Goal: Task Accomplishment & Management: Complete application form

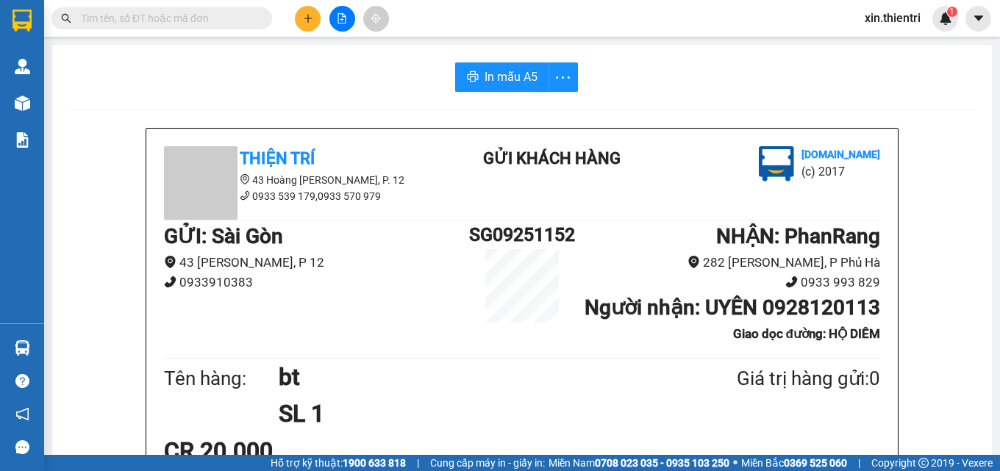
click at [311, 29] on button at bounding box center [308, 19] width 26 height 26
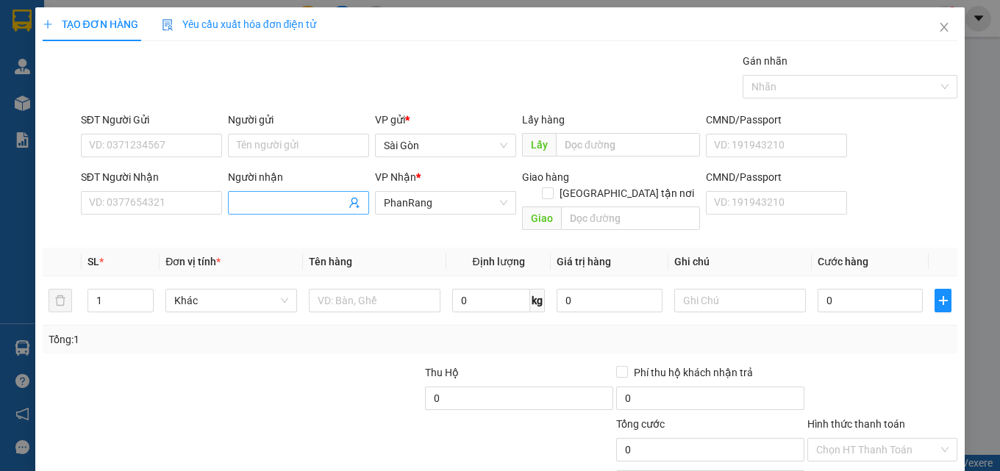
click at [267, 207] on input "Người nhận" at bounding box center [291, 203] width 109 height 16
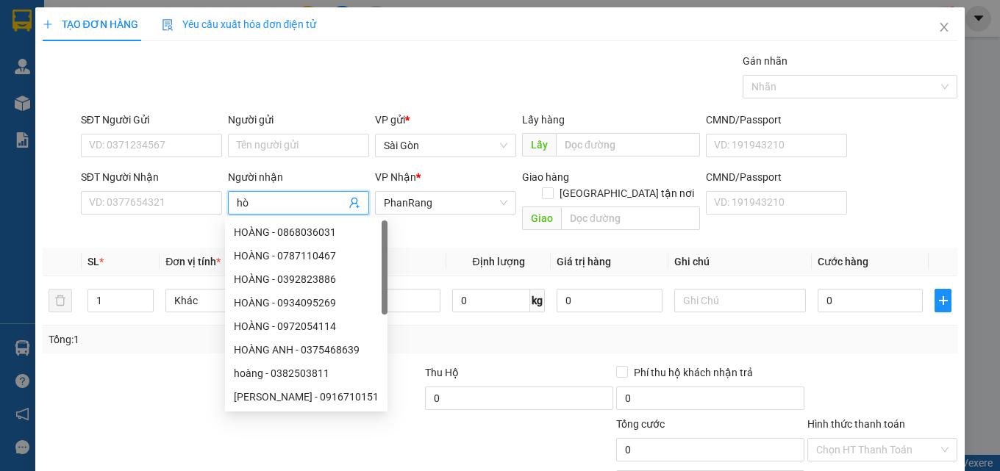
type input "h"
click at [157, 204] on input "SĐT Người Nhận" at bounding box center [151, 203] width 141 height 24
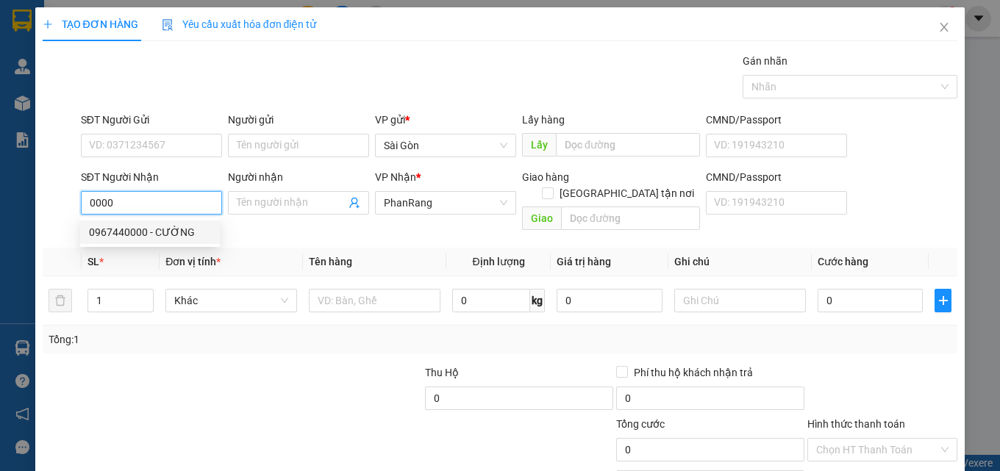
click at [132, 228] on div "0967440000 - CƯỜNG" at bounding box center [150, 232] width 122 height 16
type input "0967440000"
type input "CƯỜNG"
type input "200.000"
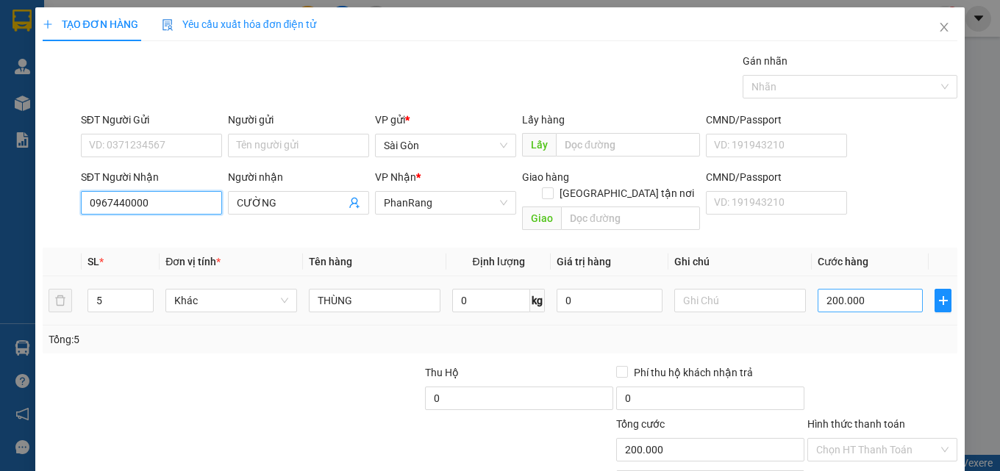
type input "0967440000"
type input "4"
type input "40"
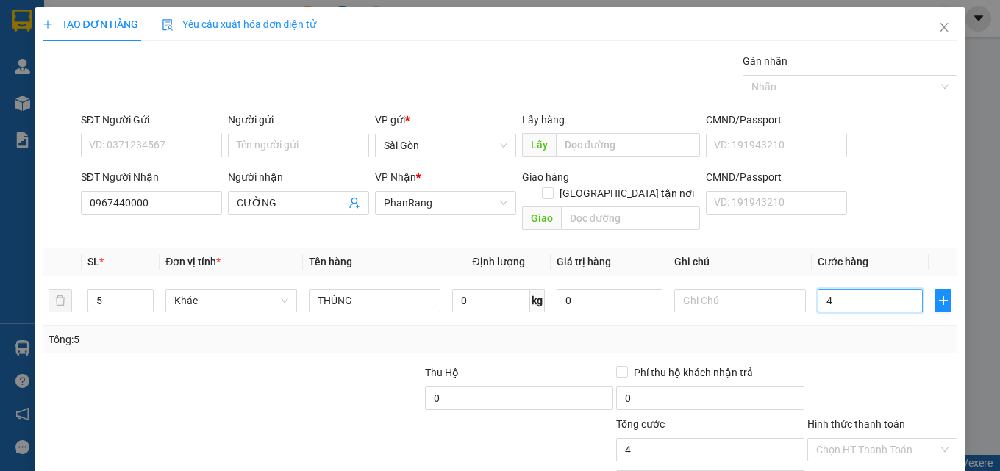
type input "40"
type input "40.000"
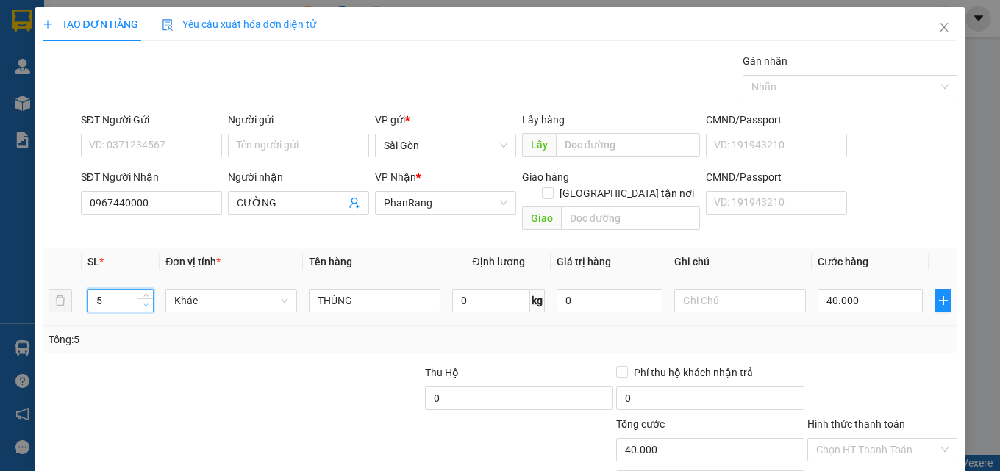
click at [145, 301] on span "down" at bounding box center [145, 305] width 9 height 9
type input "1"
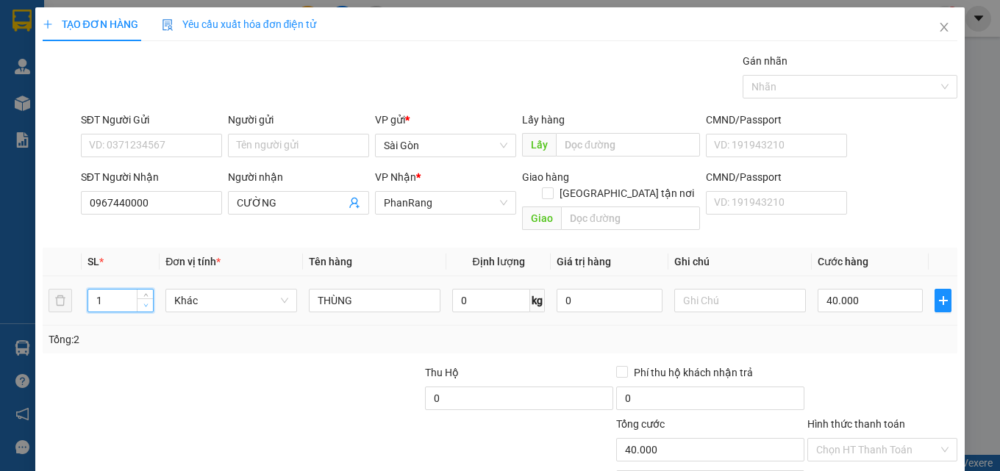
click at [145, 301] on span "down" at bounding box center [145, 305] width 9 height 9
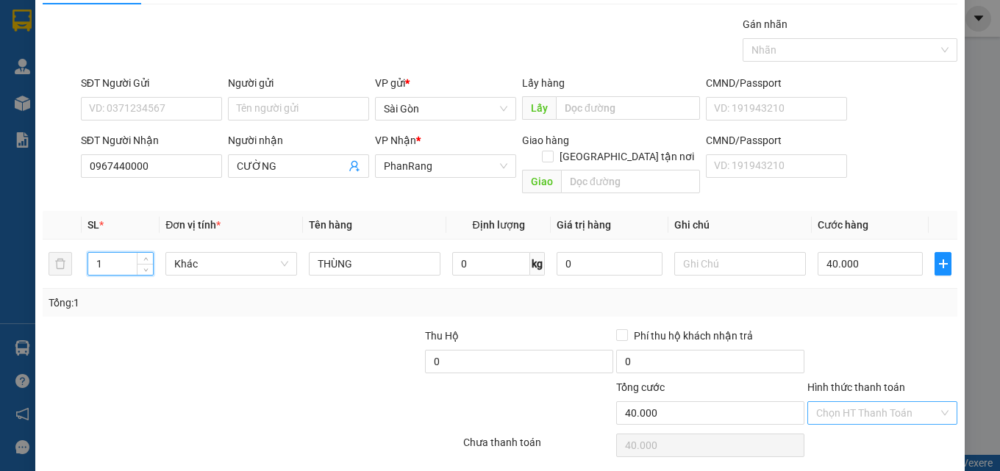
scroll to position [73, 0]
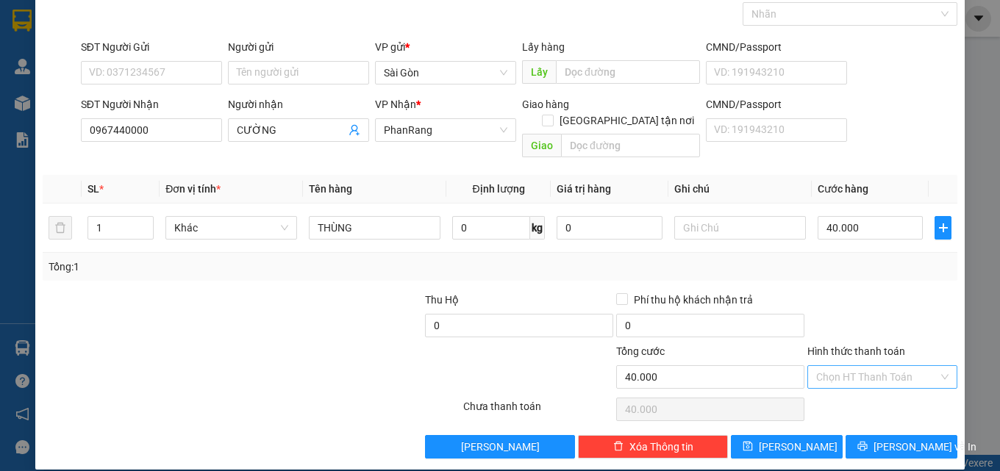
drag, startPoint x: 880, startPoint y: 358, endPoint x: 870, endPoint y: 382, distance: 26.3
click at [878, 366] on input "Hình thức thanh toán" at bounding box center [877, 377] width 122 height 22
drag, startPoint x: 871, startPoint y: 384, endPoint x: 871, endPoint y: 392, distance: 8.1
click at [871, 385] on div "Tại văn phòng" at bounding box center [873, 390] width 131 height 16
type input "0"
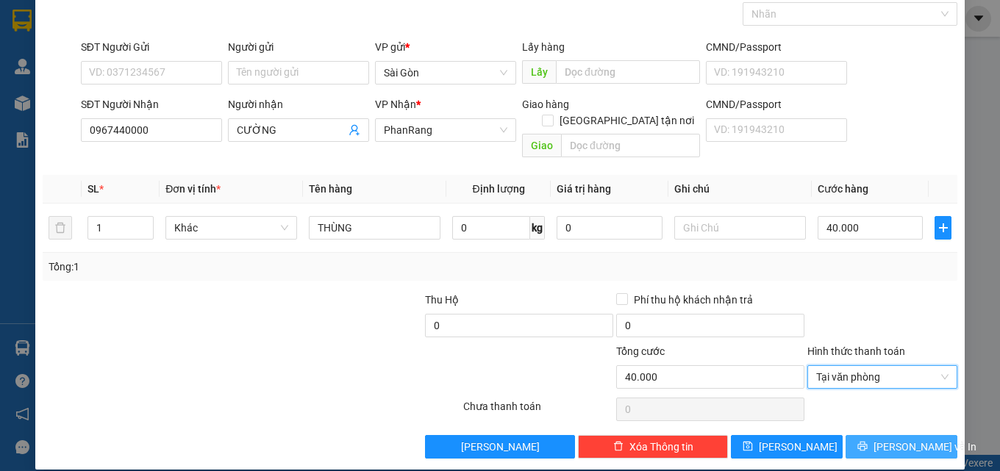
click at [874, 435] on button "[PERSON_NAME] và In" at bounding box center [901, 447] width 112 height 24
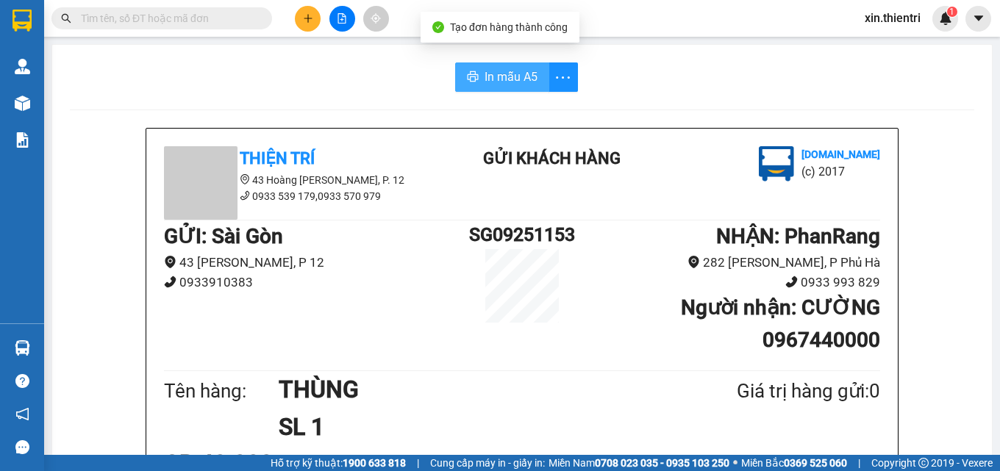
click at [539, 83] on button "In mẫu A5" at bounding box center [502, 76] width 94 height 29
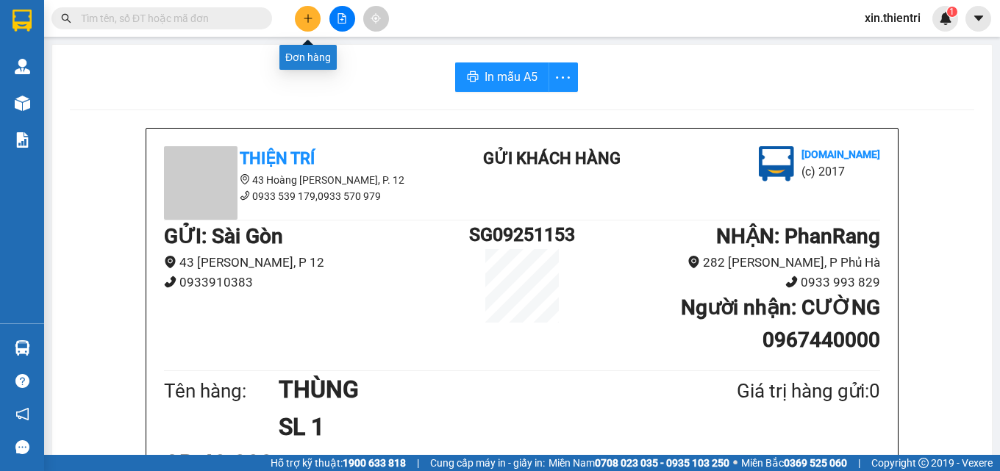
click at [315, 23] on button at bounding box center [308, 19] width 26 height 26
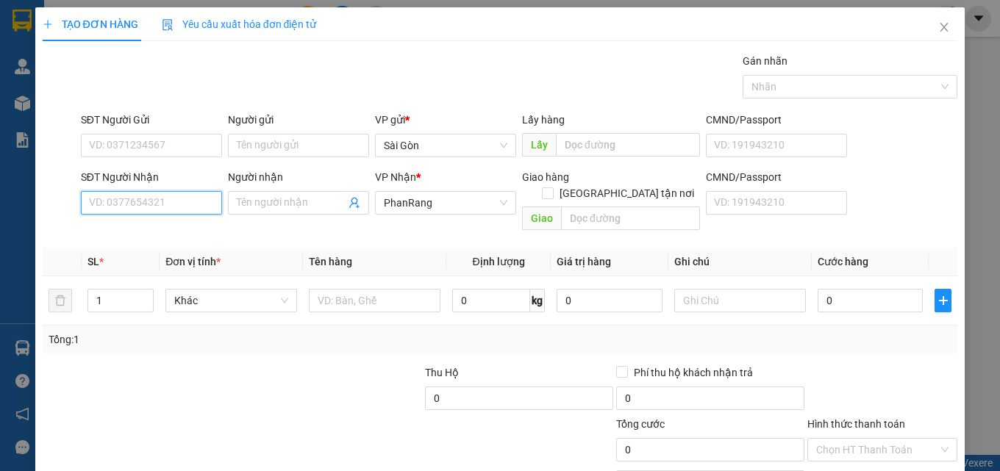
click at [198, 205] on input "SĐT Người Nhận" at bounding box center [151, 203] width 141 height 24
click at [179, 238] on div "0857030253 - KHÔI" at bounding box center [150, 232] width 122 height 16
type input "0857030253"
type input "KHÔI"
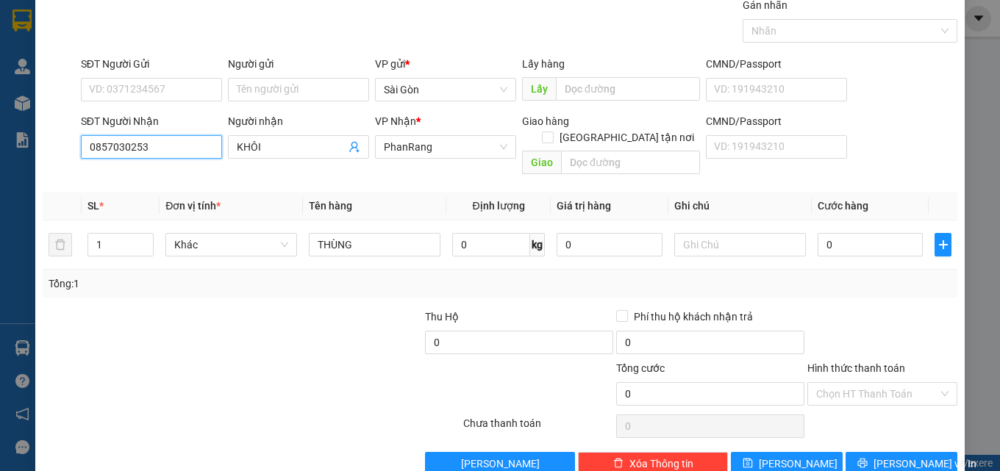
scroll to position [73, 0]
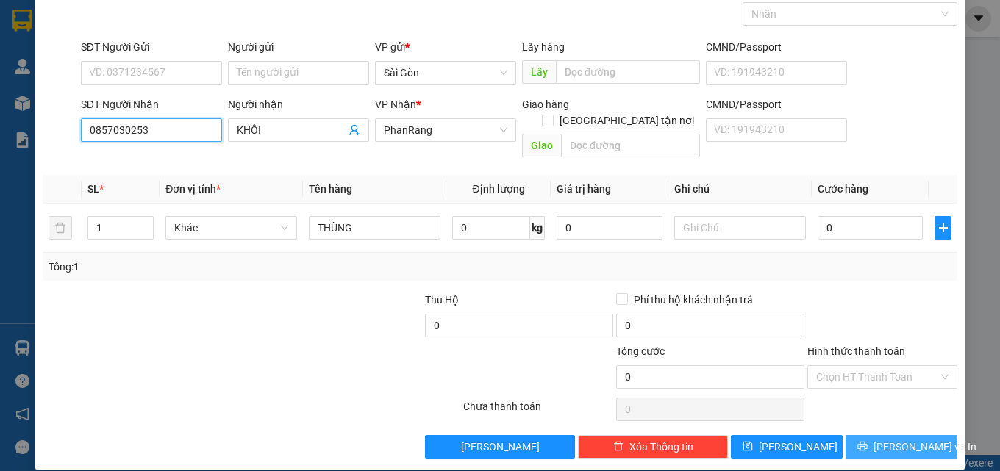
type input "0857030253"
click at [894, 439] on span "[PERSON_NAME] và In" at bounding box center [924, 447] width 103 height 16
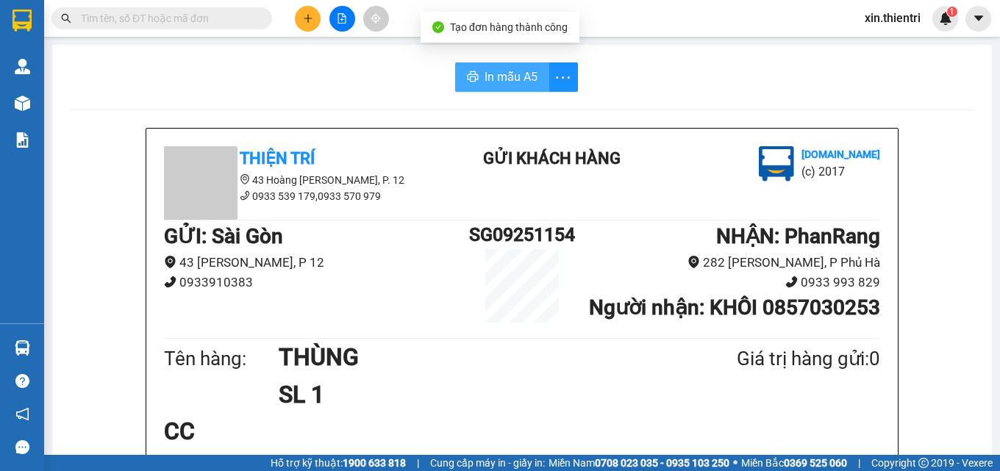
click at [490, 80] on span "In mẫu A5" at bounding box center [510, 77] width 53 height 18
click at [510, 84] on span "In mẫu A5" at bounding box center [510, 77] width 53 height 18
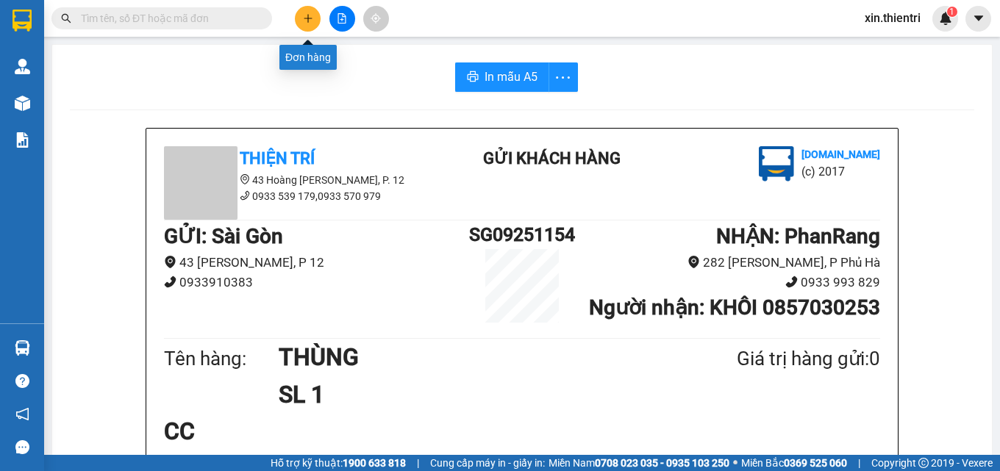
click at [305, 21] on icon "plus" at bounding box center [308, 18] width 10 height 10
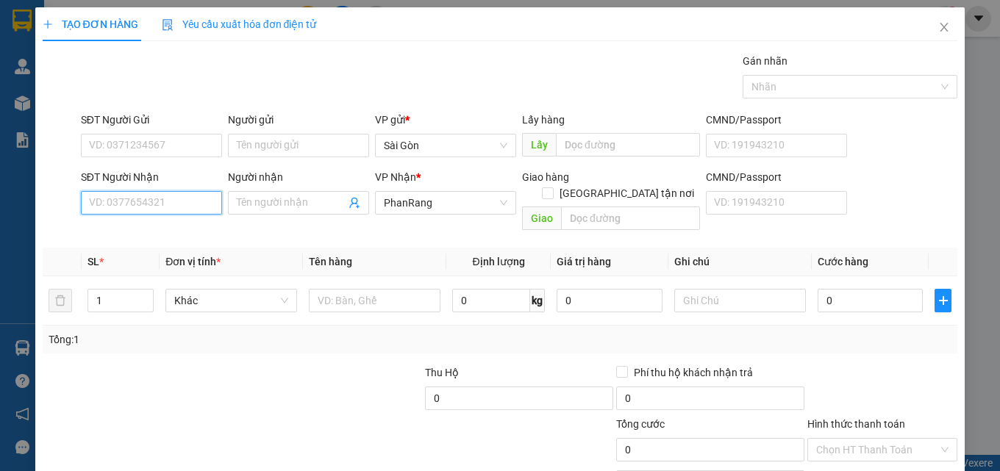
click at [198, 209] on input "SĐT Người Nhận" at bounding box center [151, 203] width 141 height 24
type input "0918366605"
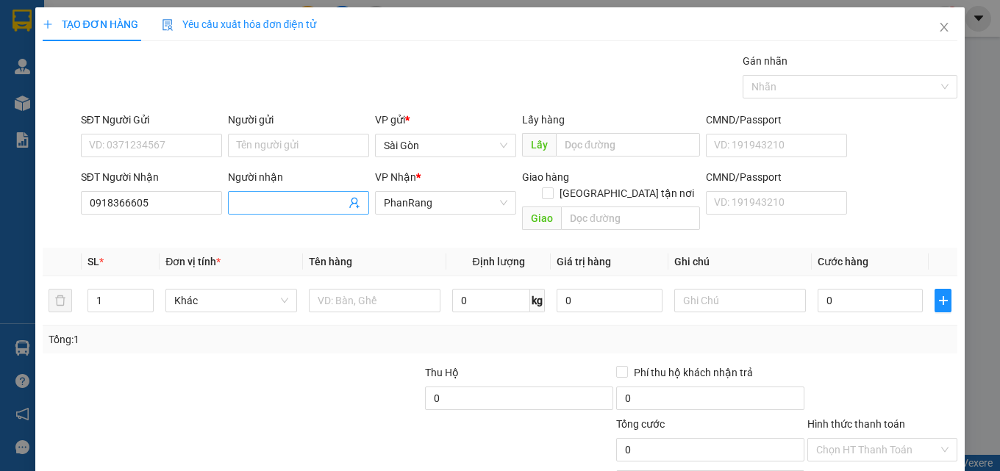
click at [288, 198] on input "Người nhận" at bounding box center [291, 203] width 109 height 16
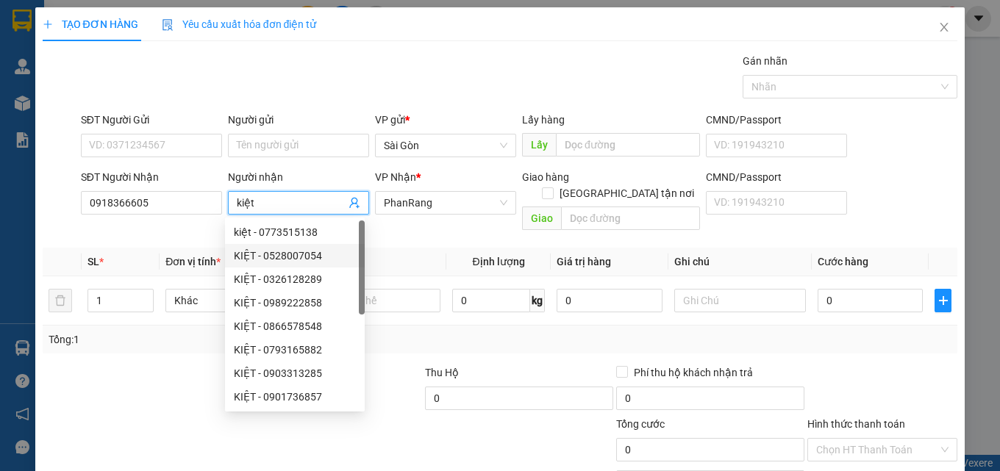
type input "kiệt"
click at [121, 333] on div "Tổng: 1" at bounding box center [500, 340] width 915 height 28
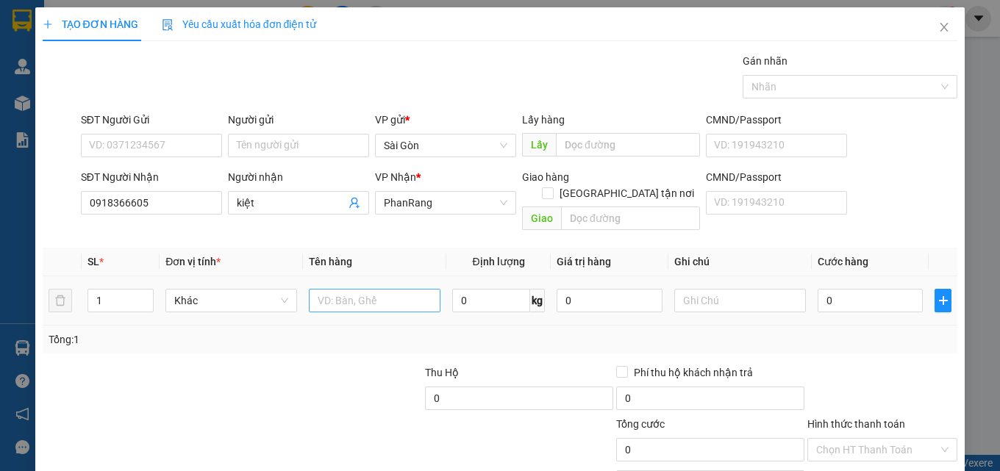
click at [368, 286] on div at bounding box center [375, 300] width 132 height 29
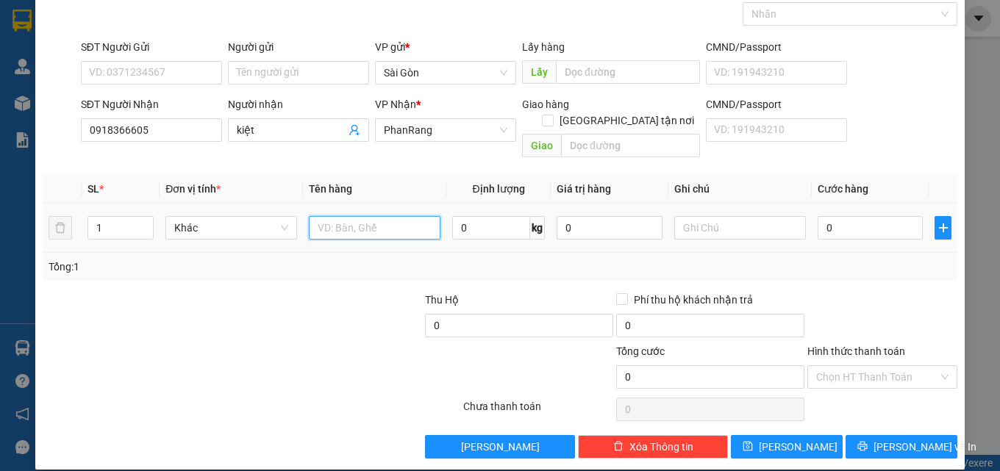
click at [337, 216] on input "text" at bounding box center [375, 228] width 132 height 24
type input "thùng"
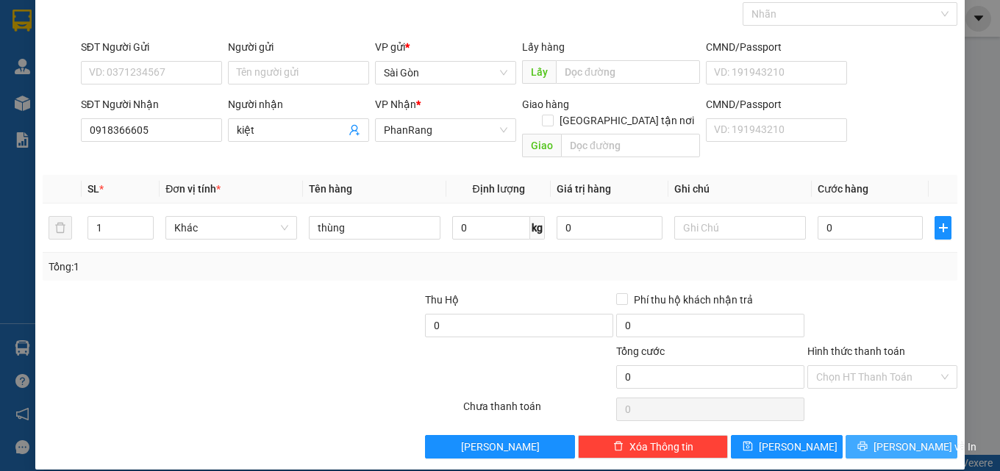
click at [926, 435] on button "[PERSON_NAME] và In" at bounding box center [901, 447] width 112 height 24
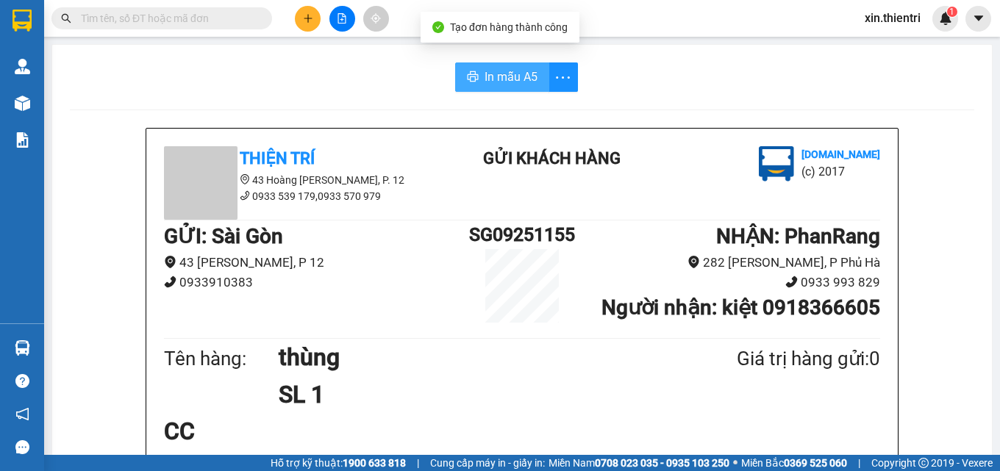
click at [501, 75] on span "In mẫu A5" at bounding box center [510, 77] width 53 height 18
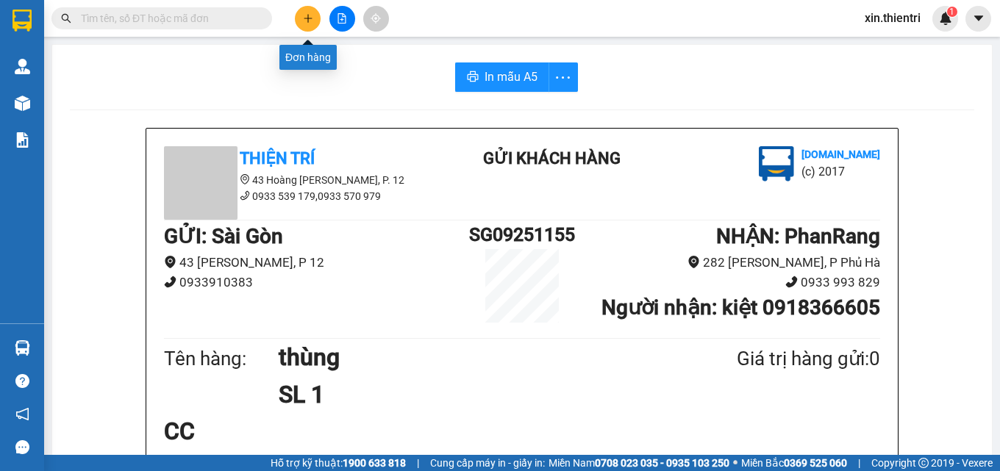
click at [309, 21] on icon "plus" at bounding box center [308, 18] width 10 height 10
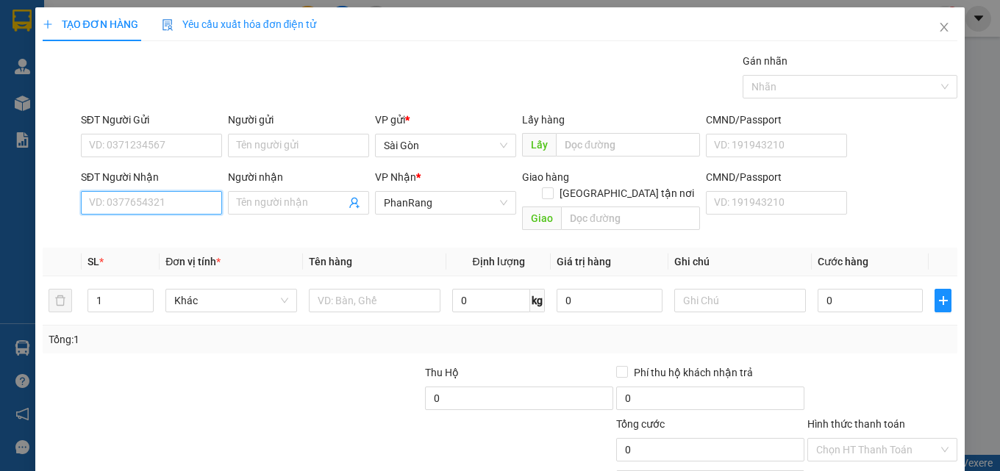
click at [166, 210] on input "SĐT Người Nhận" at bounding box center [151, 203] width 141 height 24
click at [164, 243] on div "0981185179 - THẢO" at bounding box center [150, 233] width 140 height 24
type input "0981185179"
type input "THẢO"
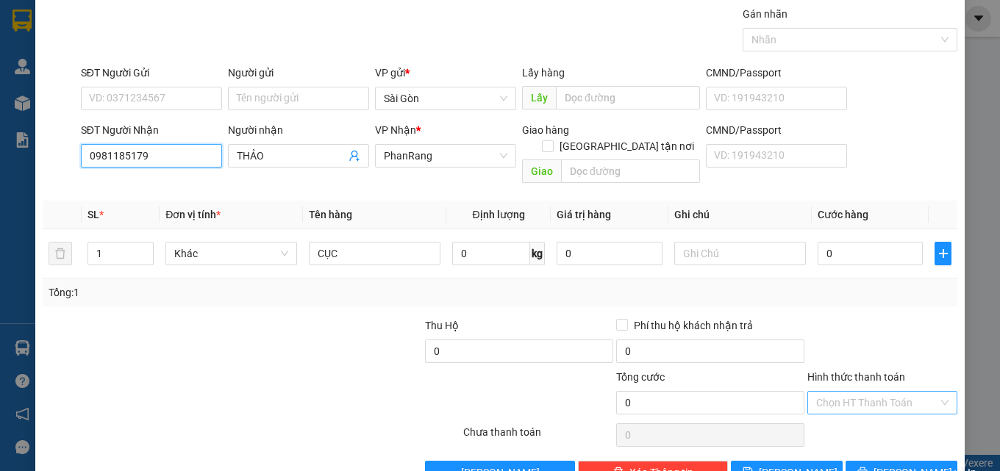
scroll to position [73, 0]
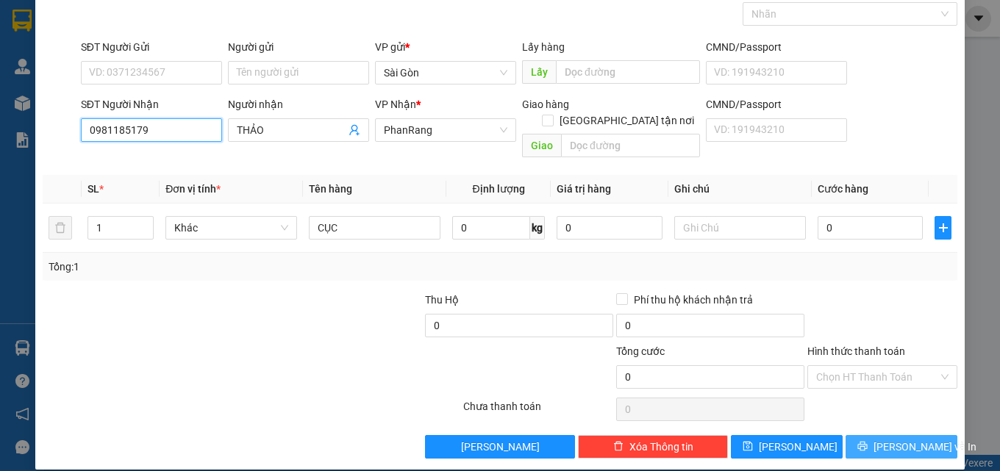
type input "0981185179"
click at [875, 435] on button "[PERSON_NAME] và In" at bounding box center [901, 447] width 112 height 24
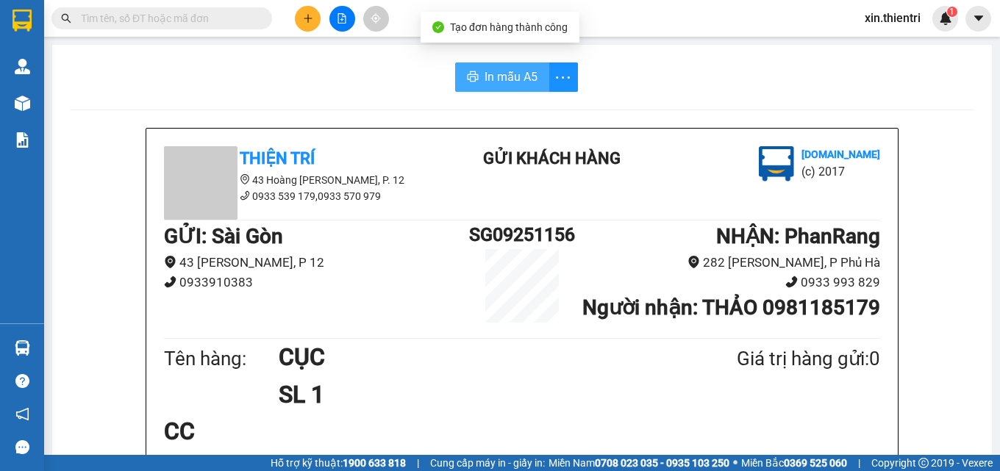
click at [523, 78] on span "In mẫu A5" at bounding box center [510, 77] width 53 height 18
